Goal: Check status: Check status

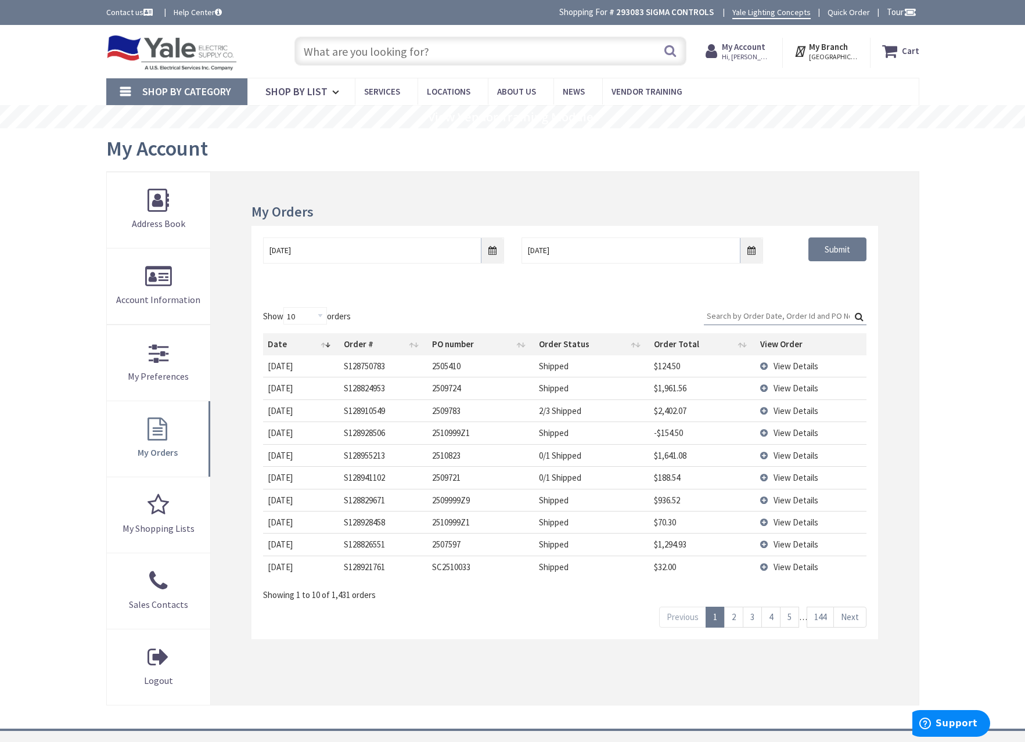
click at [736, 321] on input "Search:" at bounding box center [785, 315] width 163 height 17
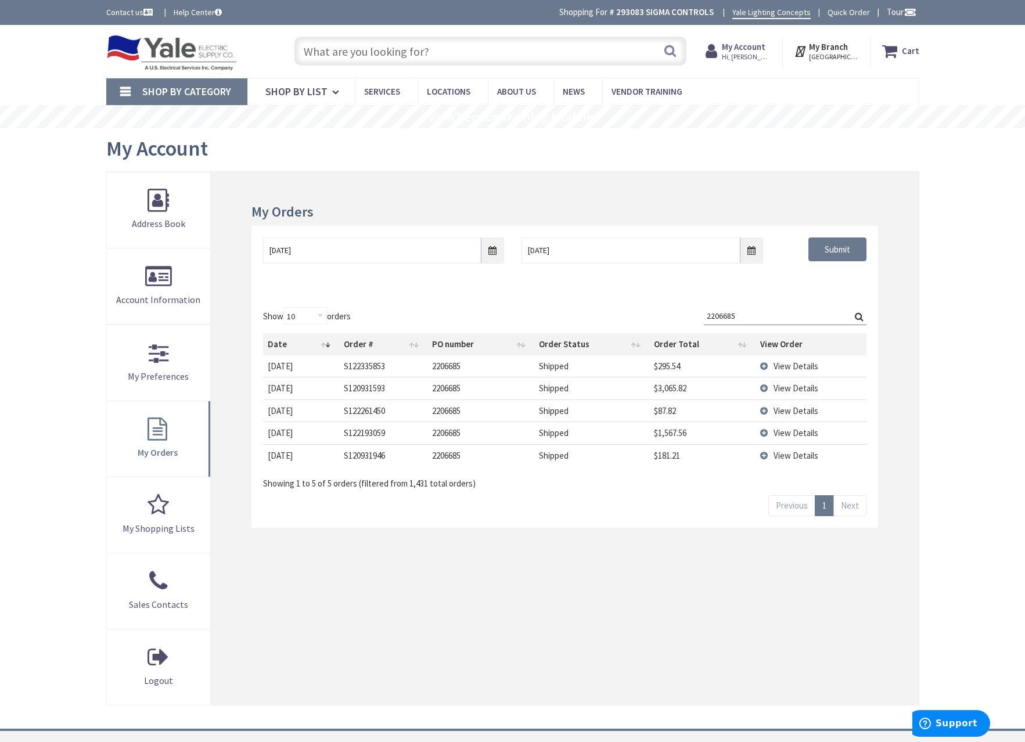
type input "2206685"
click at [800, 455] on span "View Details" at bounding box center [795, 455] width 45 height 11
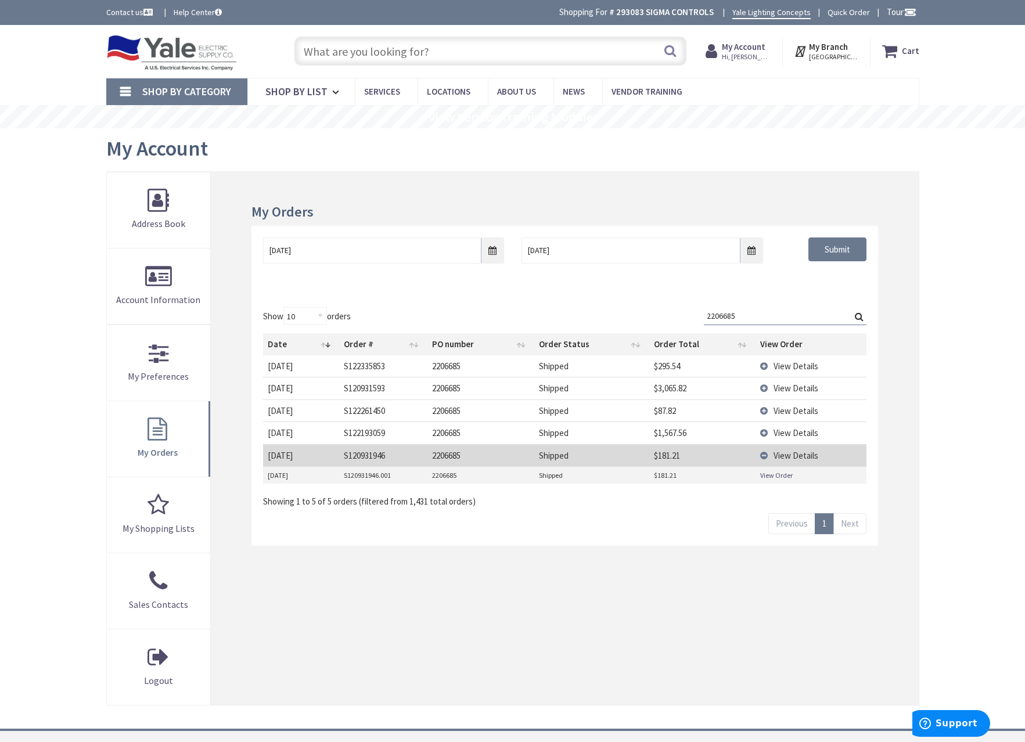
click at [797, 435] on span "View Details" at bounding box center [795, 432] width 45 height 11
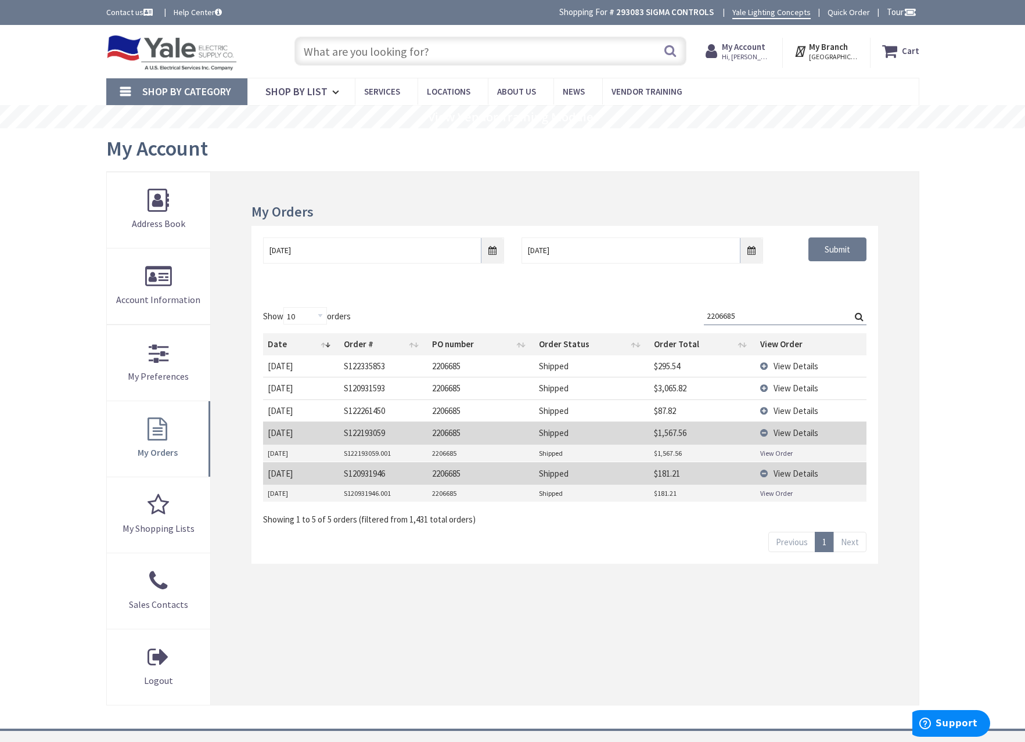
click at [794, 413] on span "View Details" at bounding box center [795, 410] width 45 height 11
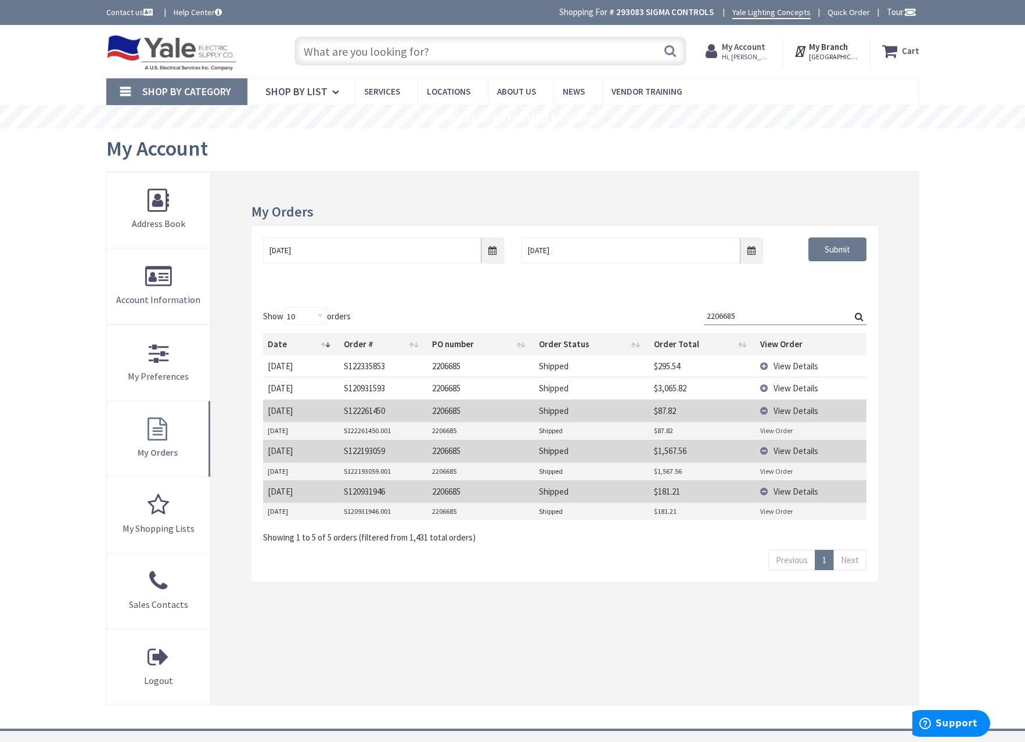
click at [796, 390] on span "View Details" at bounding box center [795, 388] width 45 height 11
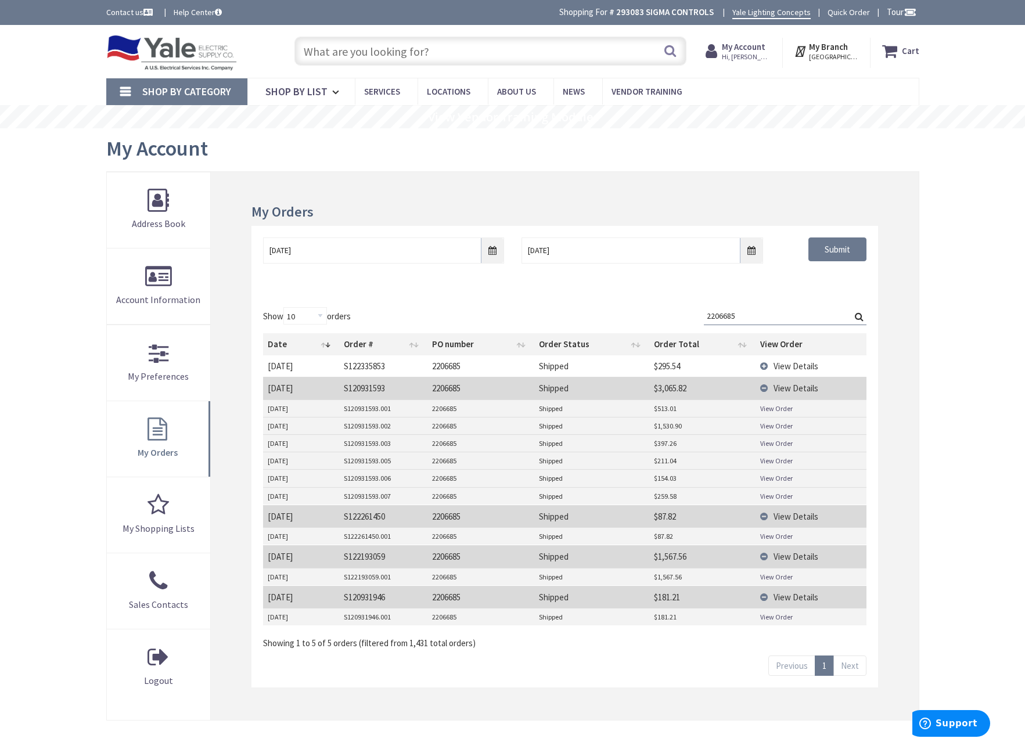
click at [794, 371] on span "View Details" at bounding box center [795, 366] width 45 height 11
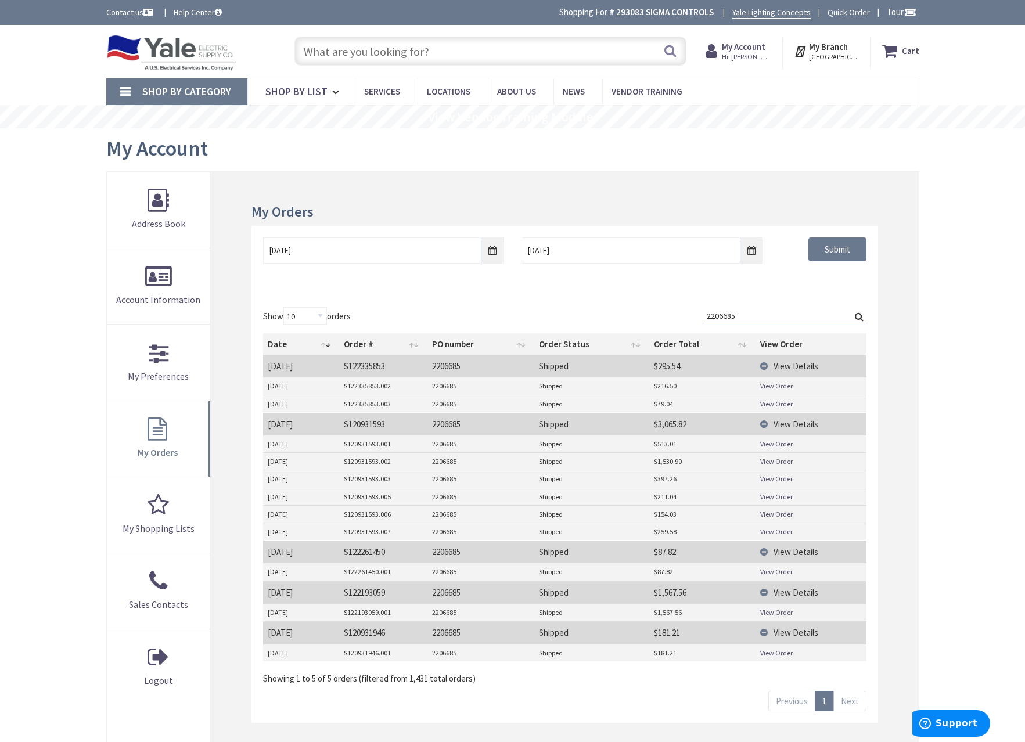
click at [783, 365] on span "View Details" at bounding box center [795, 366] width 45 height 11
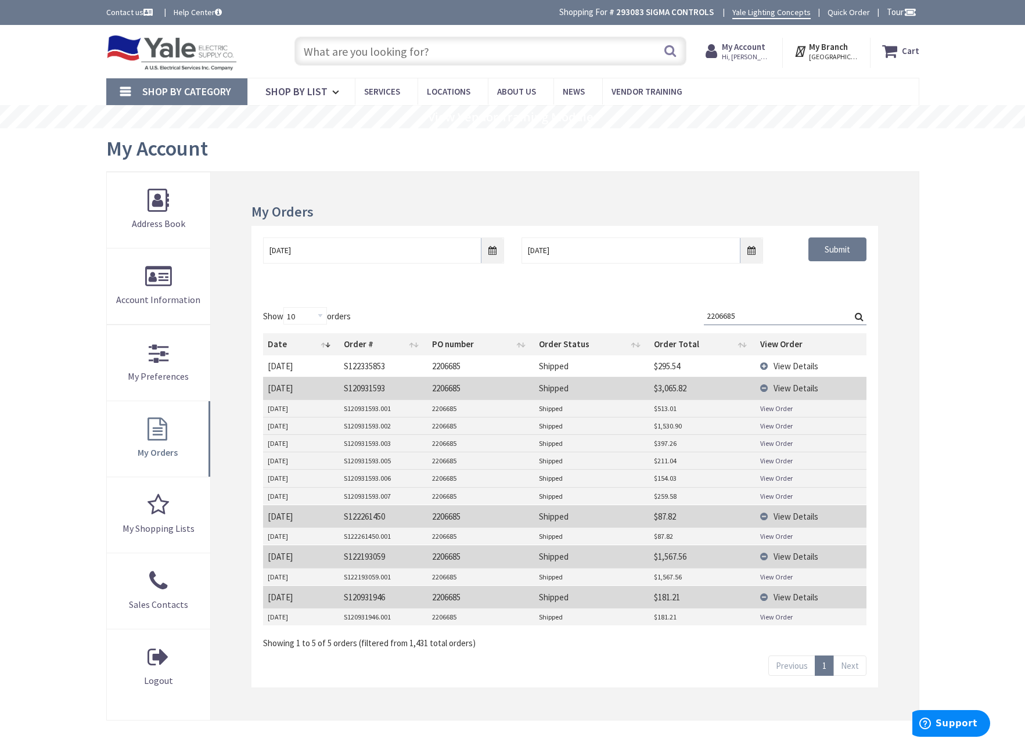
click at [801, 511] on span "View Details" at bounding box center [795, 516] width 45 height 11
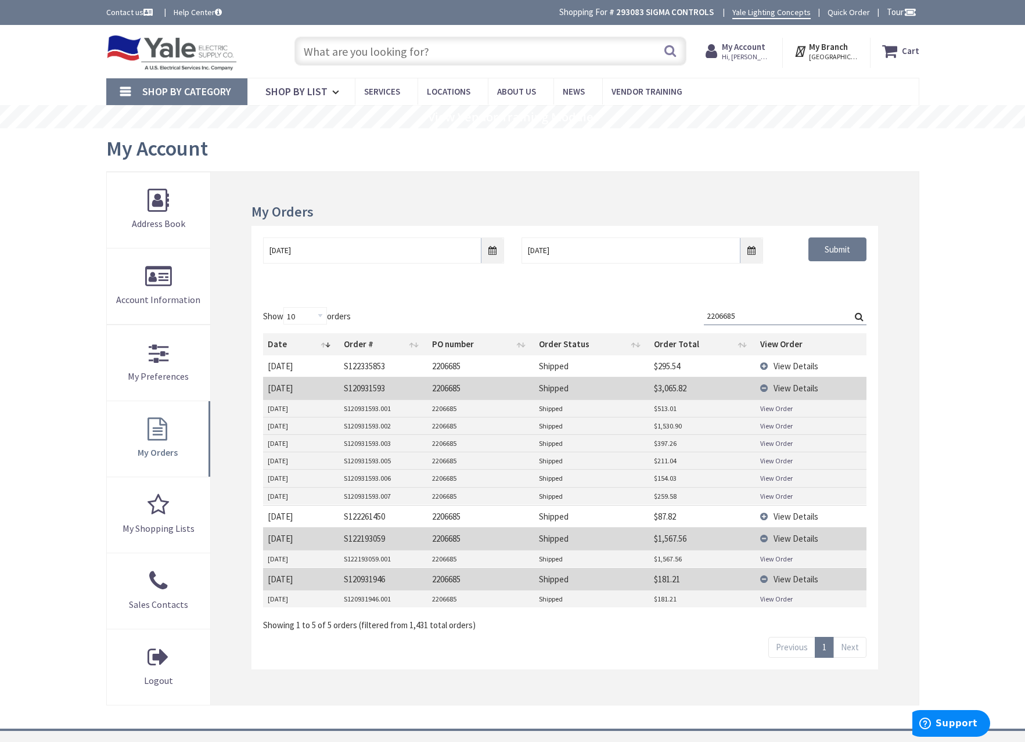
click at [795, 537] on span "View Details" at bounding box center [795, 538] width 45 height 11
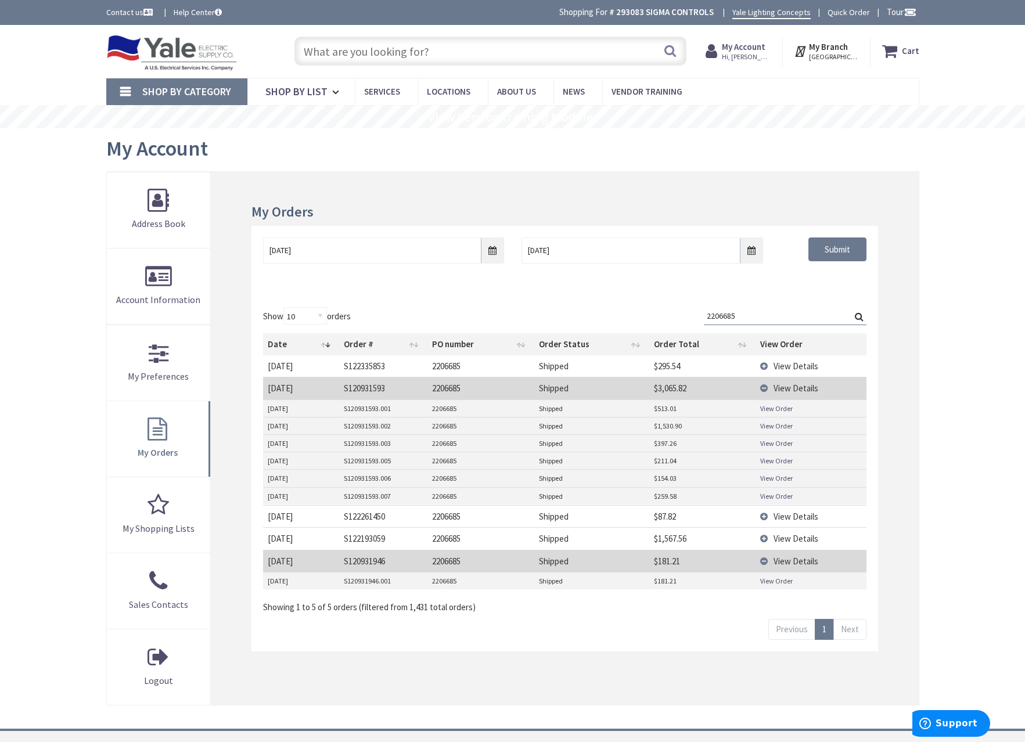
click at [783, 565] on span "View Details" at bounding box center [795, 561] width 45 height 11
